Goal: Task Accomplishment & Management: Use online tool/utility

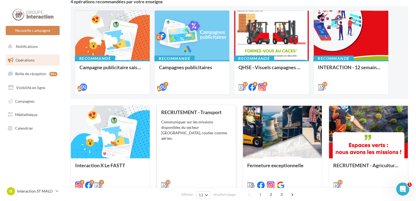
scroll to position [49, 0]
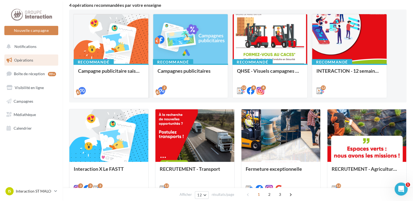
click at [126, 44] on div at bounding box center [111, 39] width 75 height 50
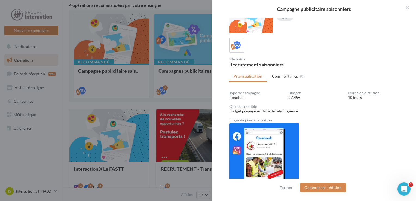
scroll to position [13, 0]
click at [329, 186] on button "Commencer l'édition" at bounding box center [323, 187] width 46 height 9
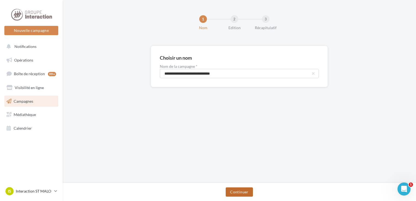
click at [246, 190] on button "Continuer" at bounding box center [239, 191] width 27 height 9
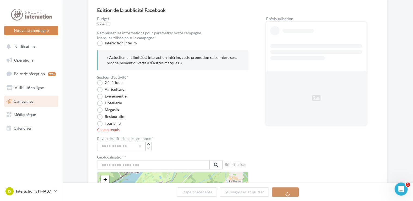
scroll to position [59, 0]
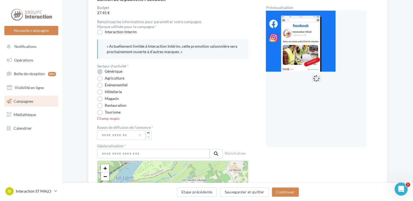
click at [99, 72] on label "Générique" at bounding box center [109, 71] width 25 height 5
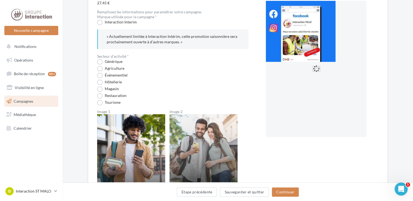
scroll to position [116, 0]
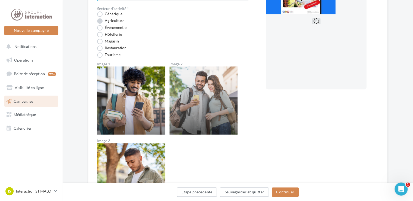
click at [99, 23] on label "Agriculture" at bounding box center [110, 20] width 27 height 5
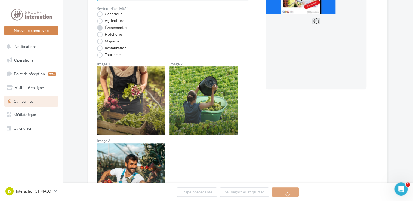
click at [100, 28] on label "Événementiel" at bounding box center [112, 27] width 30 height 5
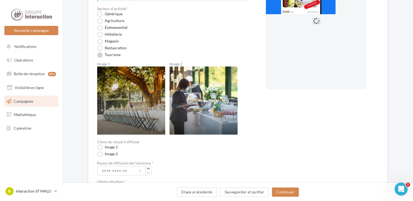
click at [99, 55] on label "Tourisme" at bounding box center [108, 54] width 23 height 5
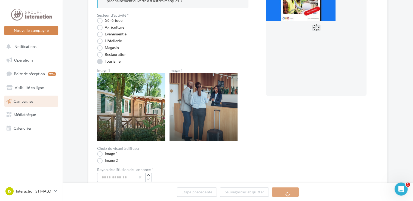
scroll to position [106, 0]
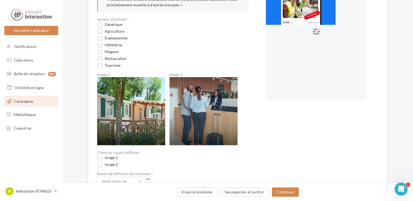
drag, startPoint x: 99, startPoint y: 55, endPoint x: 91, endPoint y: 56, distance: 7.7
click at [91, 56] on div "Edition de la publicité Facebook Budget 27.45 € Remplissez les informations pou…" at bounding box center [237, 197] width 299 height 515
click at [199, 192] on button "Etape précédente" at bounding box center [197, 191] width 40 height 9
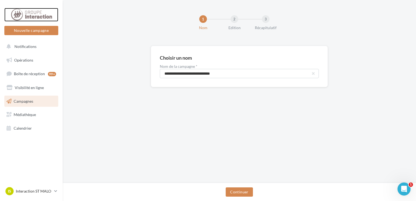
click at [25, 11] on div at bounding box center [32, 15] width 44 height 14
